Goal: Transaction & Acquisition: Subscribe to service/newsletter

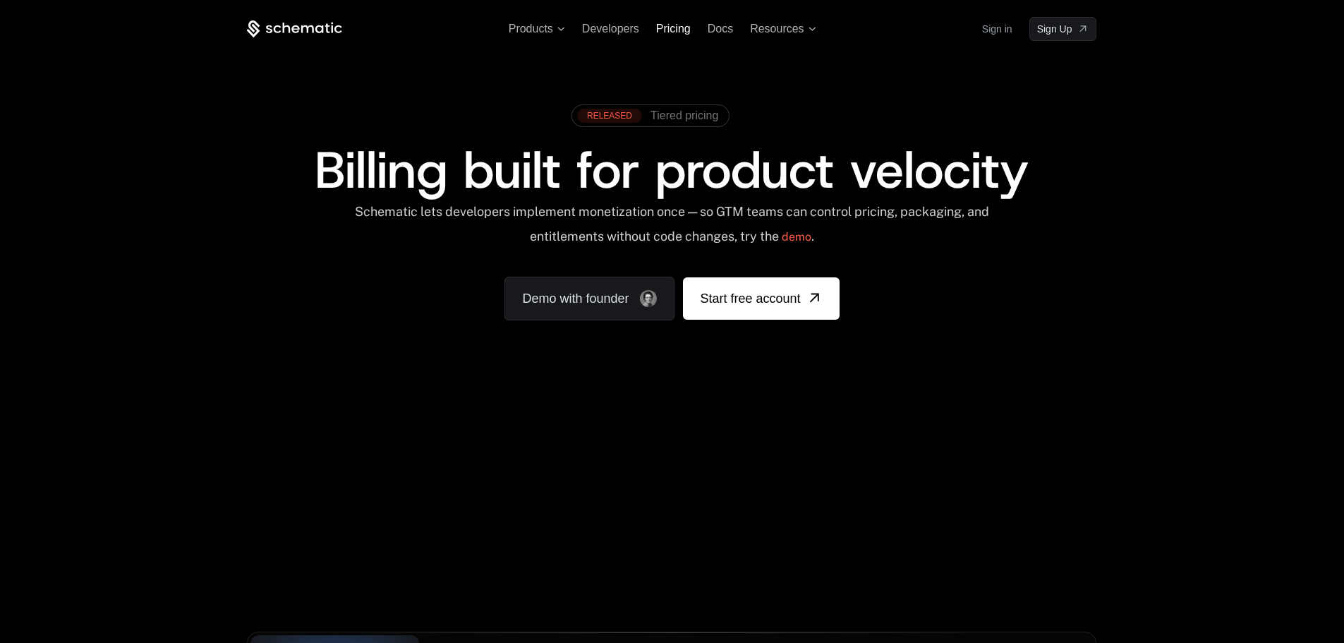
click at [675, 30] on span "Pricing" at bounding box center [673, 29] width 35 height 12
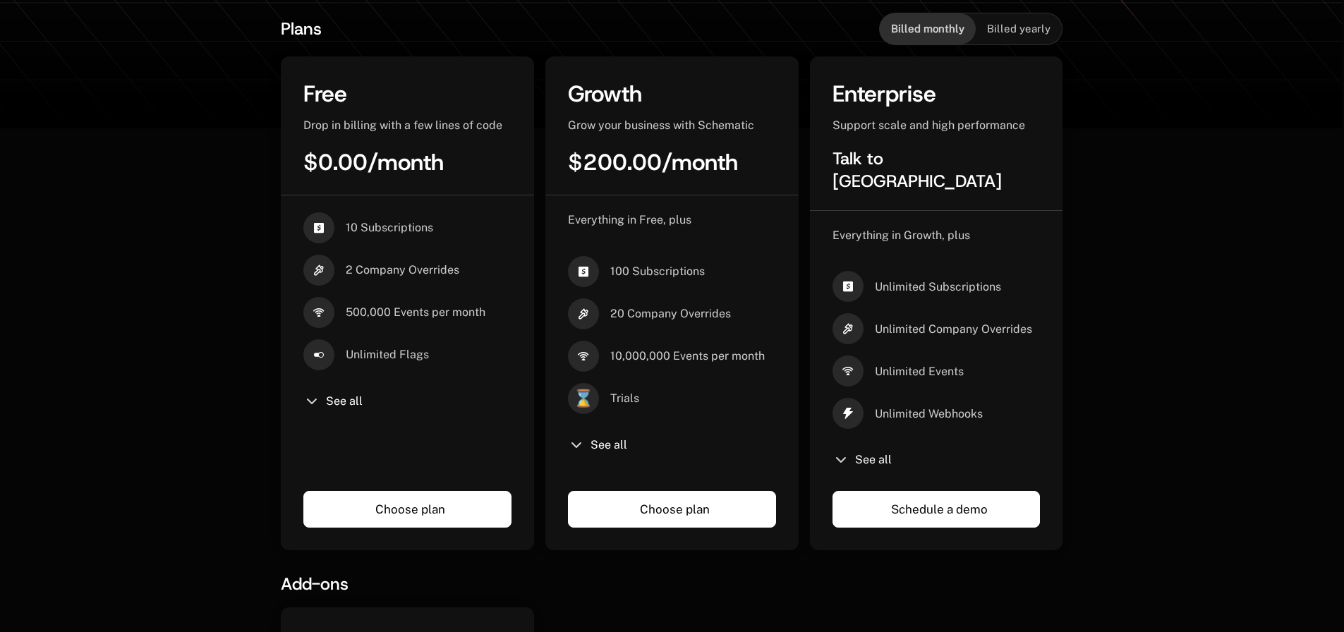
scroll to position [212, 0]
